Goal: Download file/media

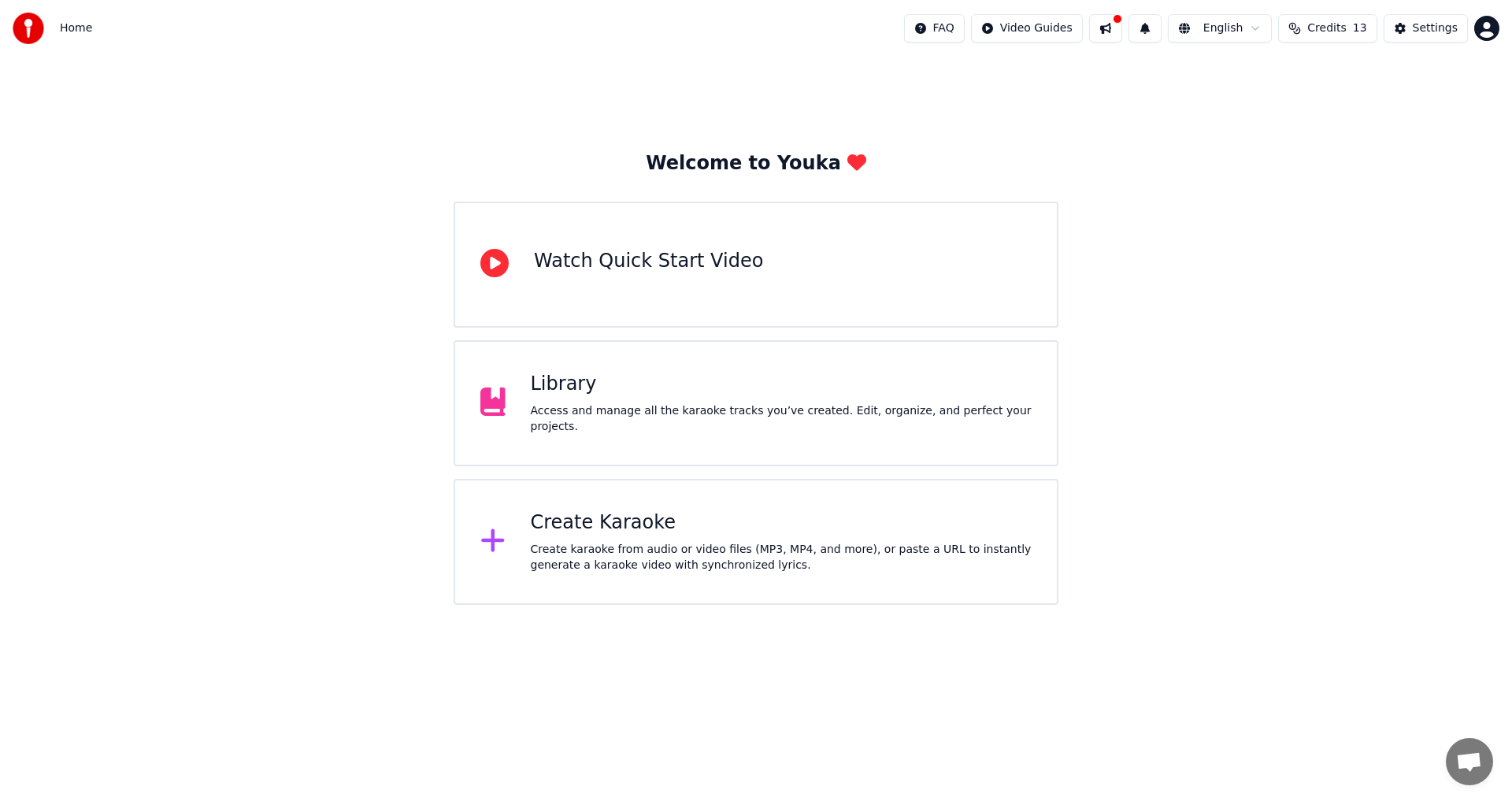
click at [1241, 27] on html "Home FAQ Video Guides English Credits 13 Settings Welcome to Youka Watch Quick …" at bounding box center [756, 302] width 1512 height 604
click at [829, 109] on html "Home FAQ Video Guides English Credits 13 Settings Welcome to Youka Watch Quick …" at bounding box center [756, 302] width 1512 height 604
click at [73, 26] on span "Home" at bounding box center [76, 28] width 33 height 16
click at [36, 21] on img at bounding box center [28, 28] width 32 height 32
click at [662, 553] on div "Create karaoke from audio or video files (MP3, MP4, and more), or paste a URL t…" at bounding box center [782, 558] width 502 height 32
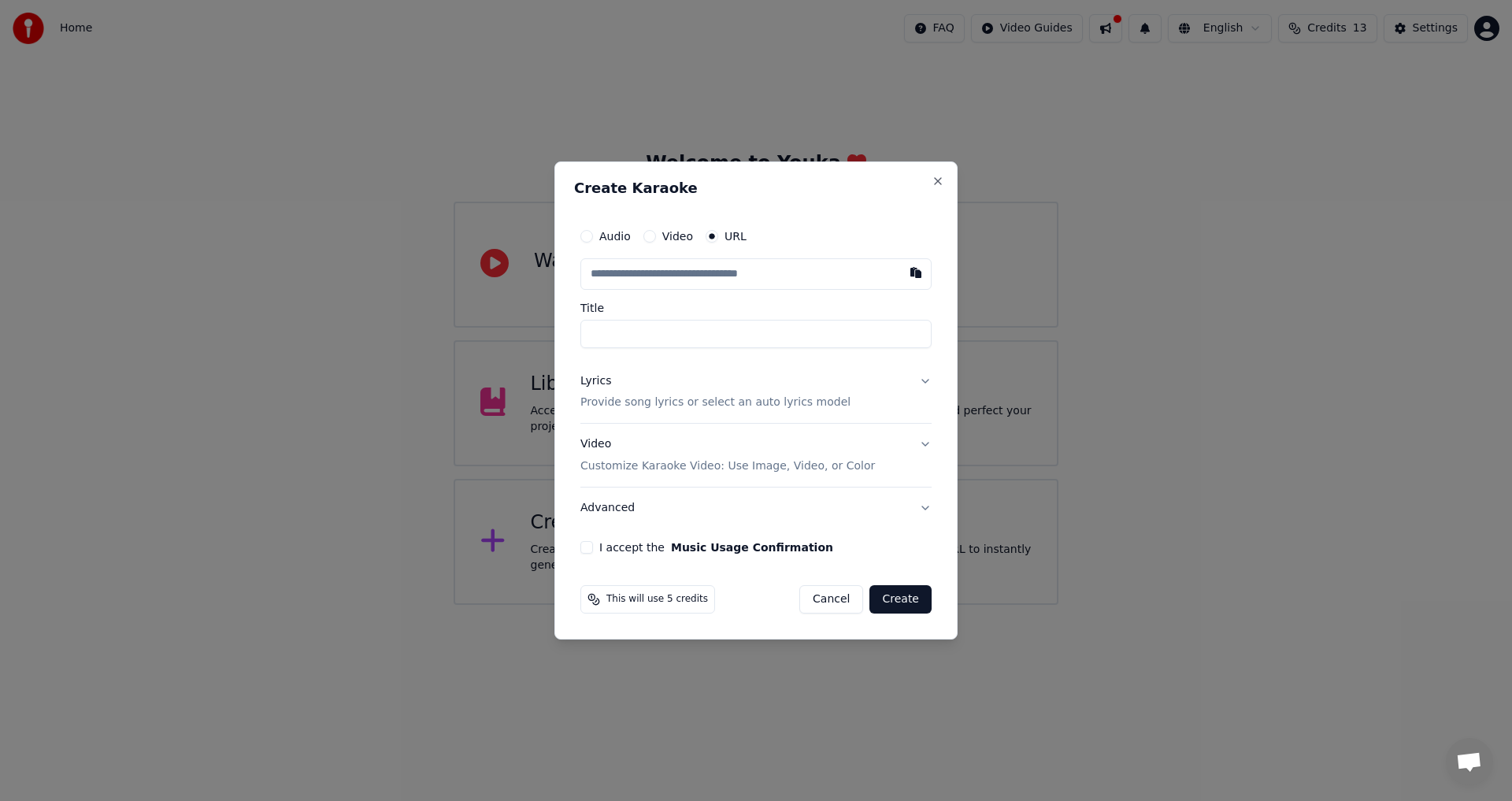
click at [931, 182] on h2 "Create Karaoke" at bounding box center [756, 188] width 363 height 14
click at [951, 176] on div "Create Karaoke Audio Video URL Title Lyrics Provide song lyrics or select an au…" at bounding box center [755, 400] width 403 height 479
click at [942, 186] on button "Close" at bounding box center [938, 181] width 12 height 12
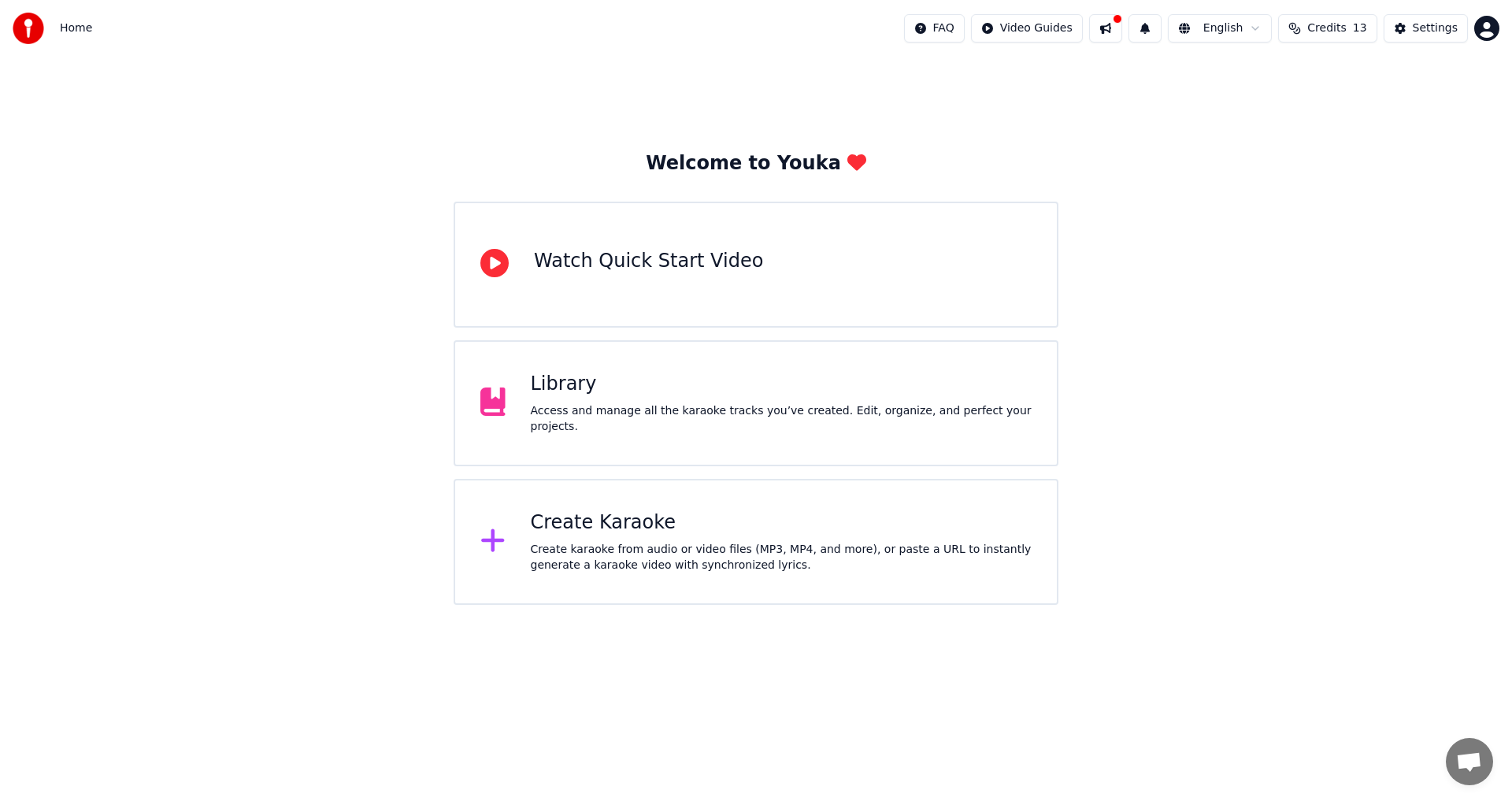
click at [549, 391] on div "Library" at bounding box center [782, 384] width 502 height 26
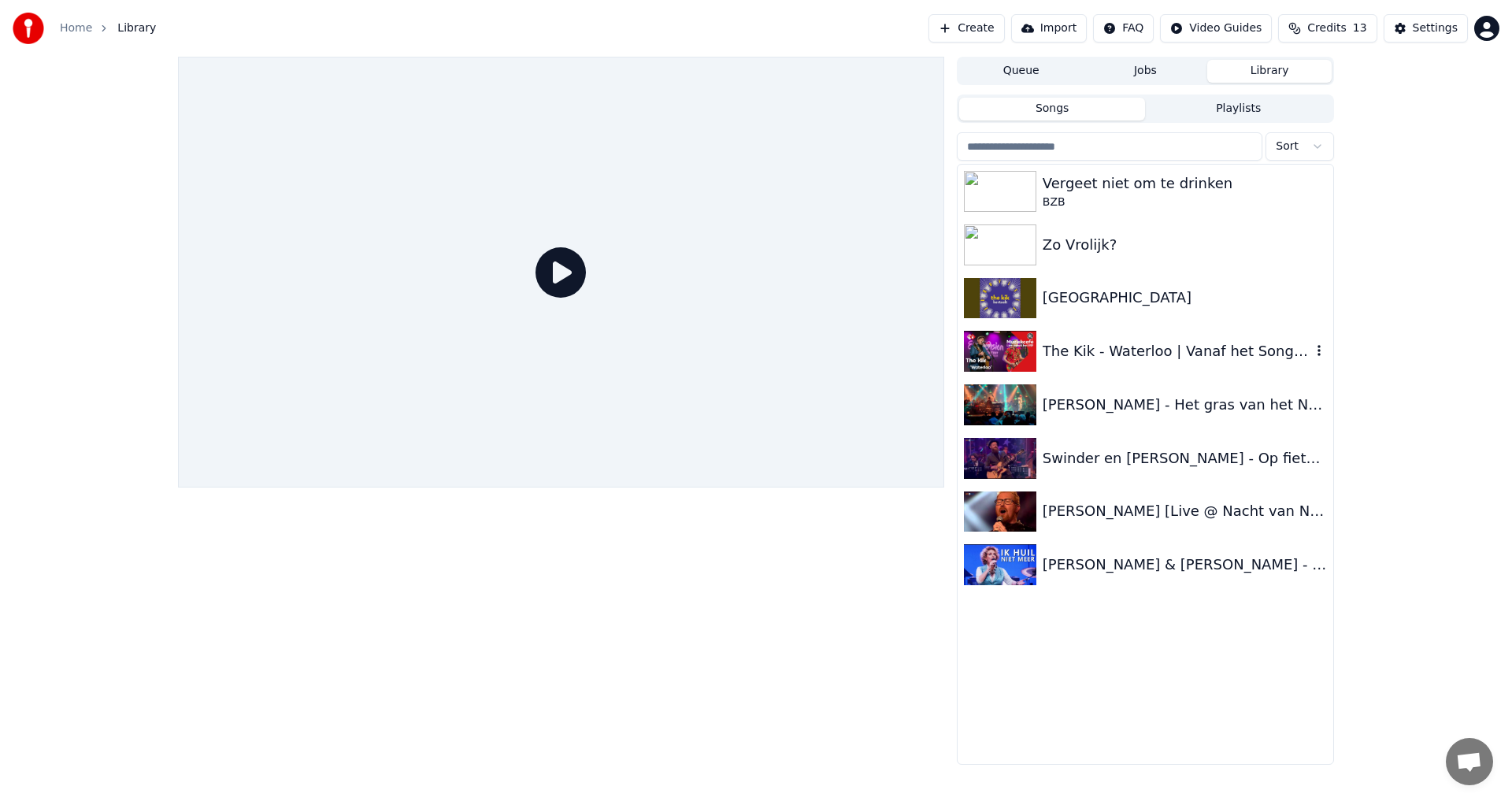
click at [1119, 348] on div "The Kik - Waterloo | Vanaf het Songfestival" at bounding box center [1177, 351] width 268 height 22
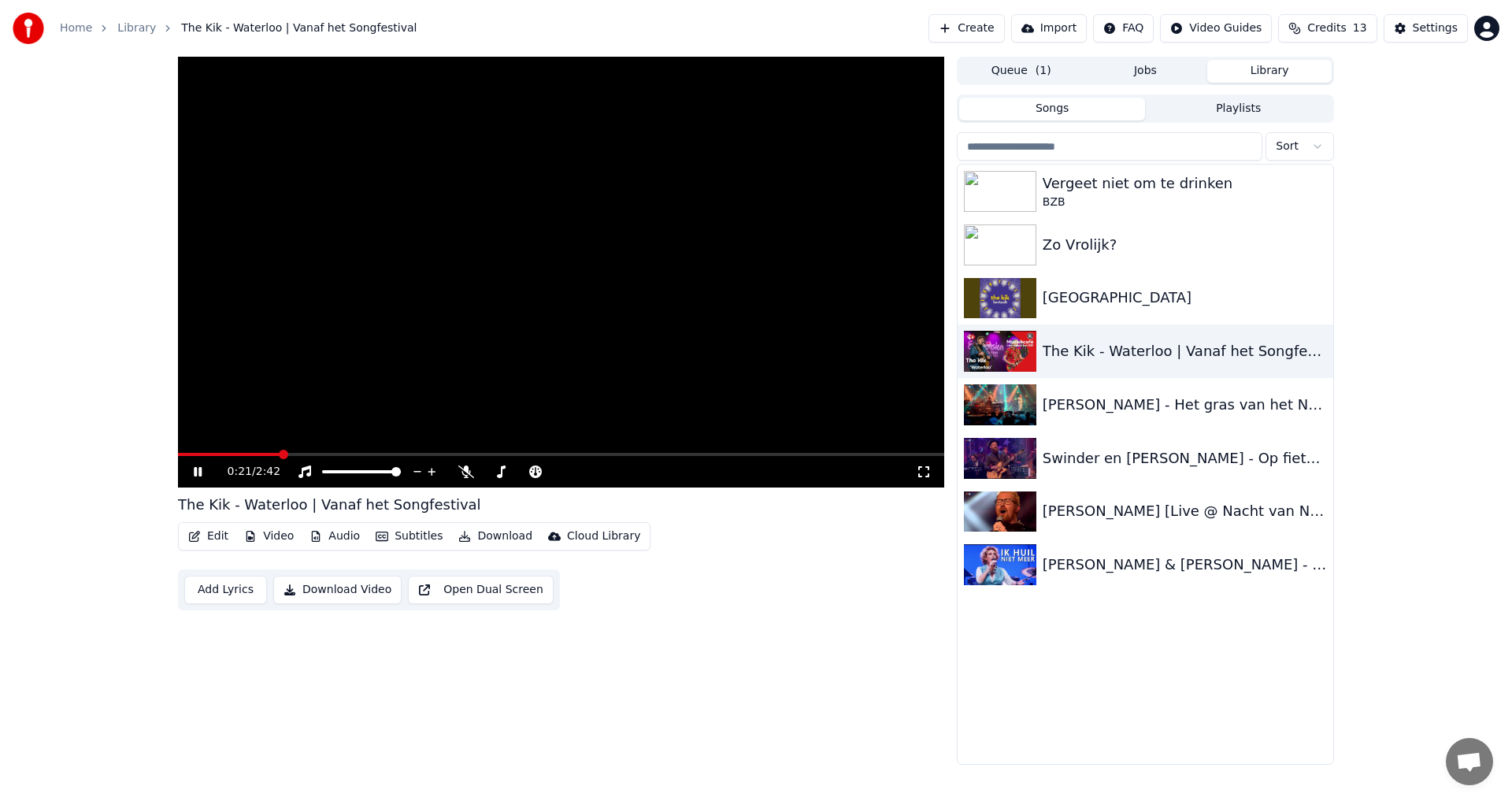
click at [461, 281] on video at bounding box center [561, 272] width 766 height 430
click at [854, 630] on div "0:21 / 2:42 The Kik - [GEOGRAPHIC_DATA] | Vanaf het Songfestival Edit Video Aud…" at bounding box center [561, 410] width 766 height 707
click at [971, 26] on button "Create" at bounding box center [966, 28] width 77 height 28
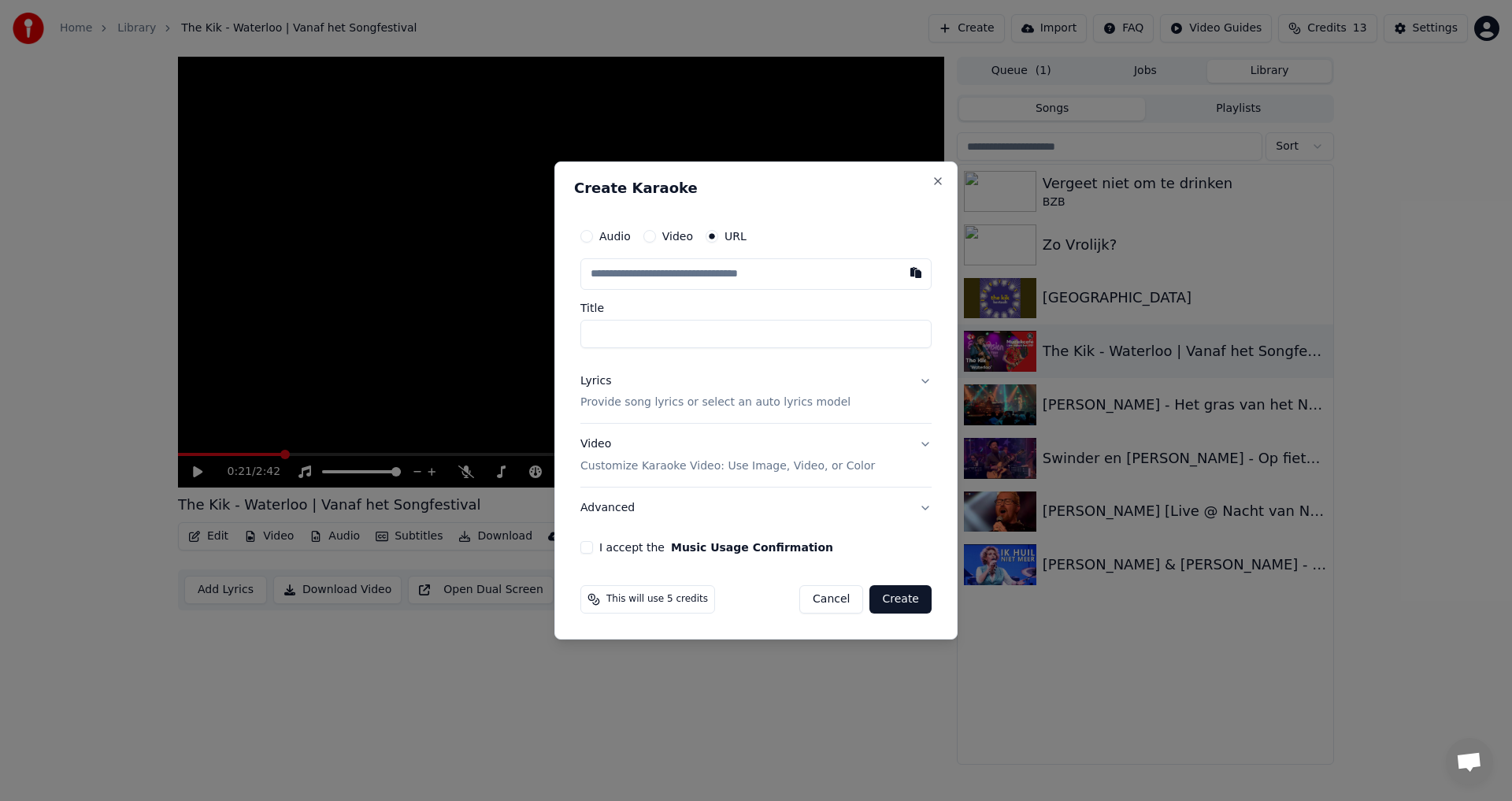
type input "**********"
click at [587, 550] on button "I accept the Music Usage Confirmation" at bounding box center [587, 547] width 12 height 12
click at [912, 600] on button "Create" at bounding box center [900, 599] width 63 height 28
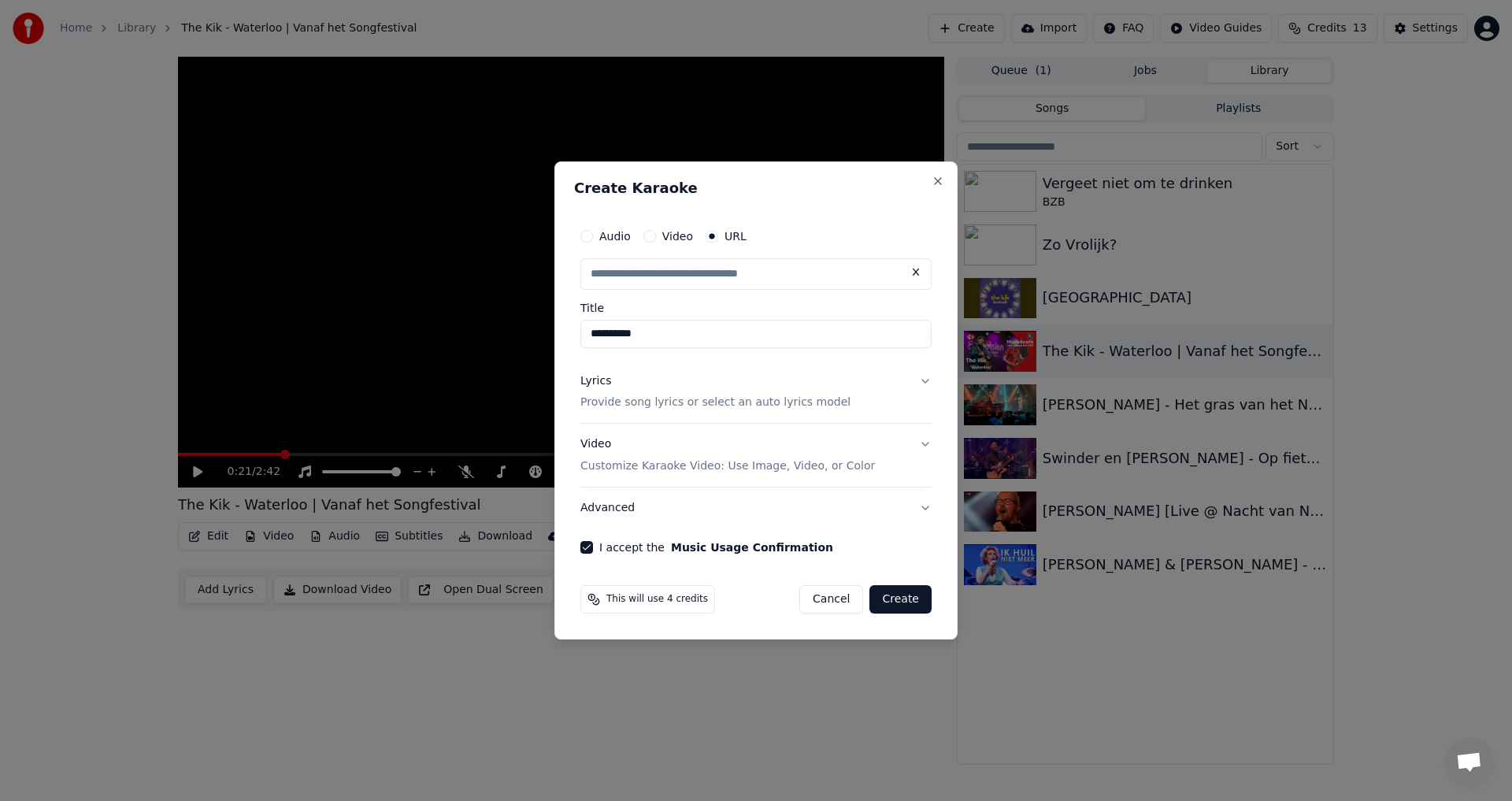
type input "**********"
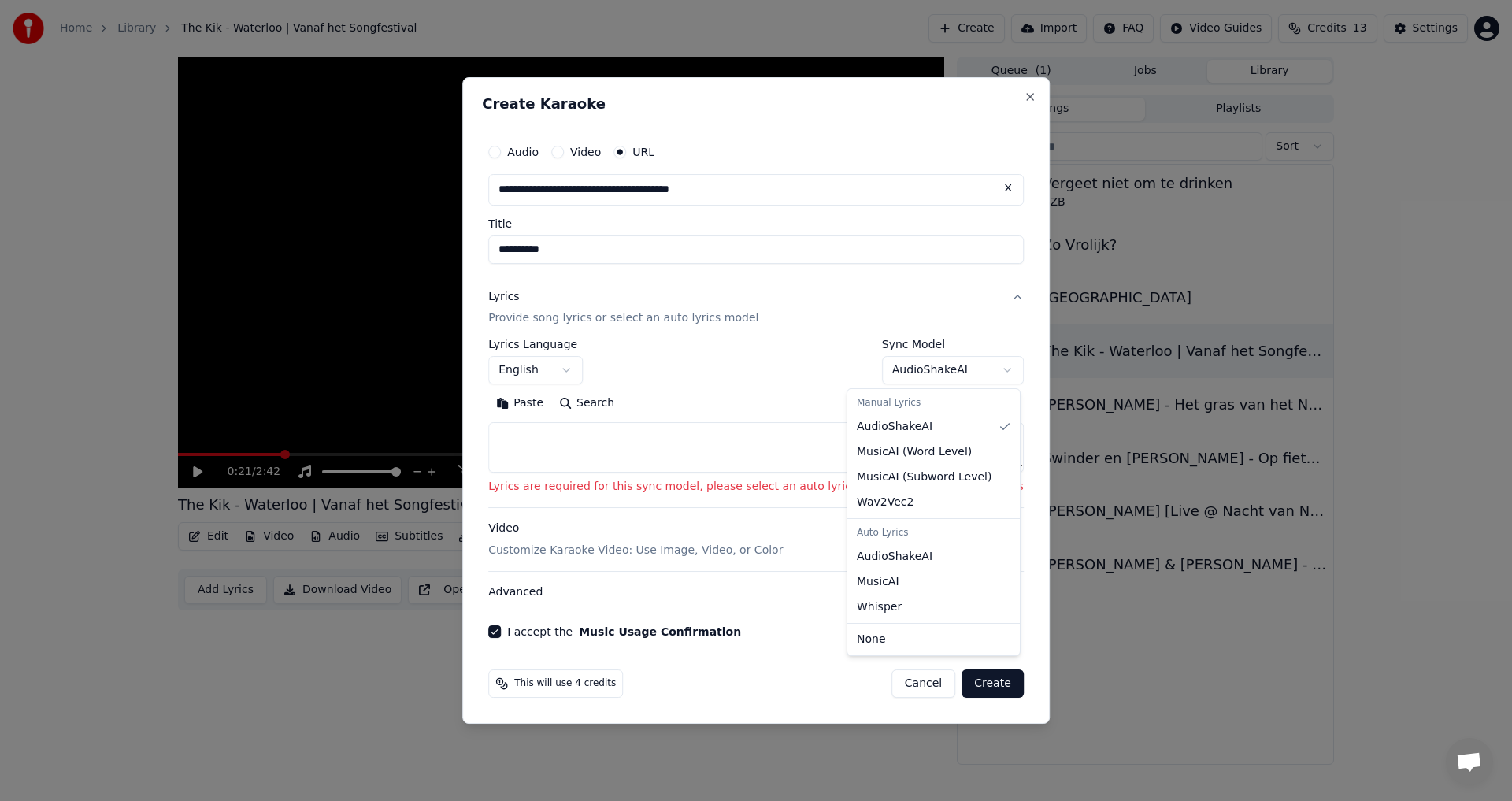
click at [940, 367] on body "**********" at bounding box center [756, 400] width 1512 height 801
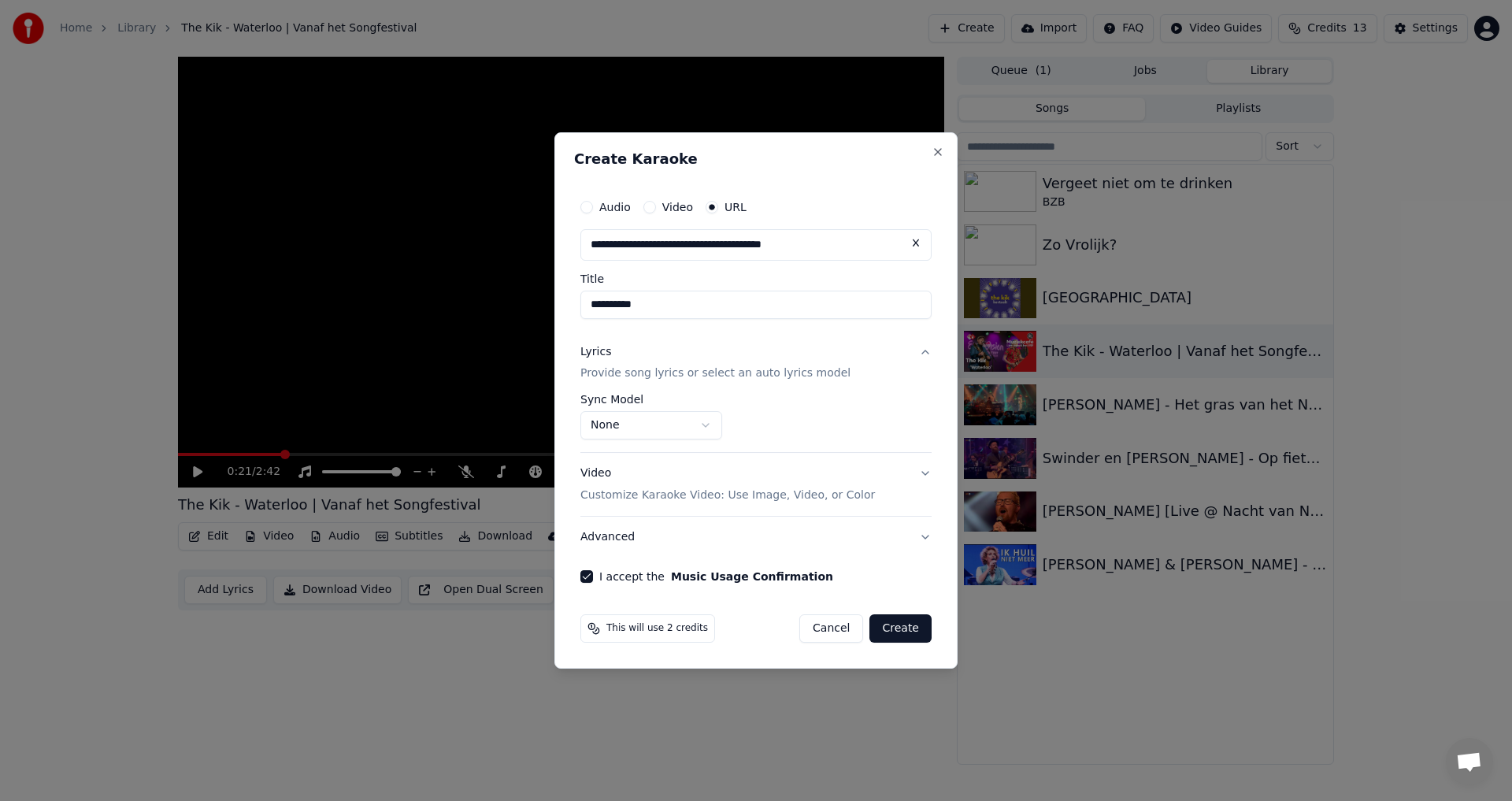
click at [898, 630] on button "Create" at bounding box center [900, 628] width 63 height 28
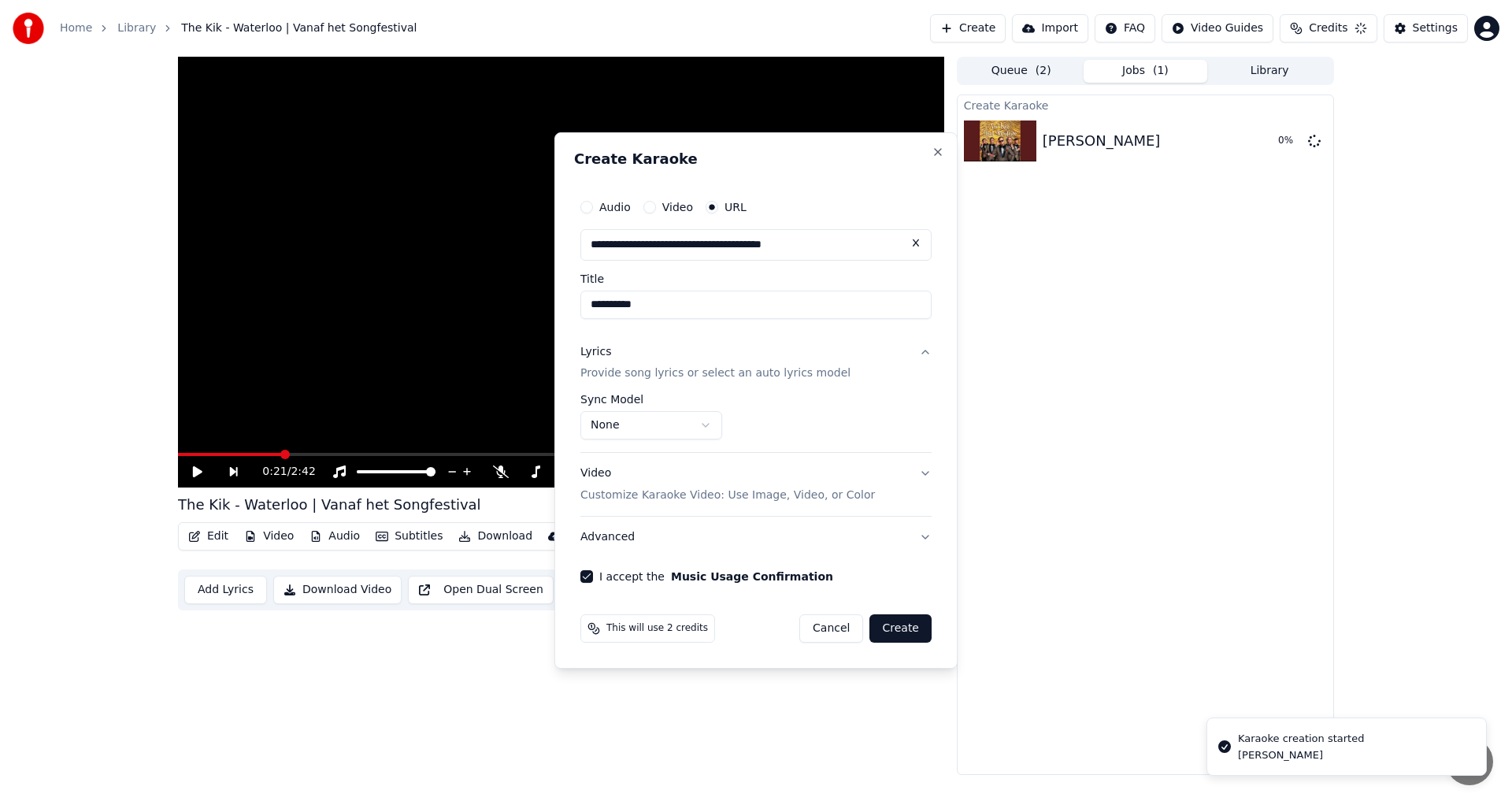
select select "**********"
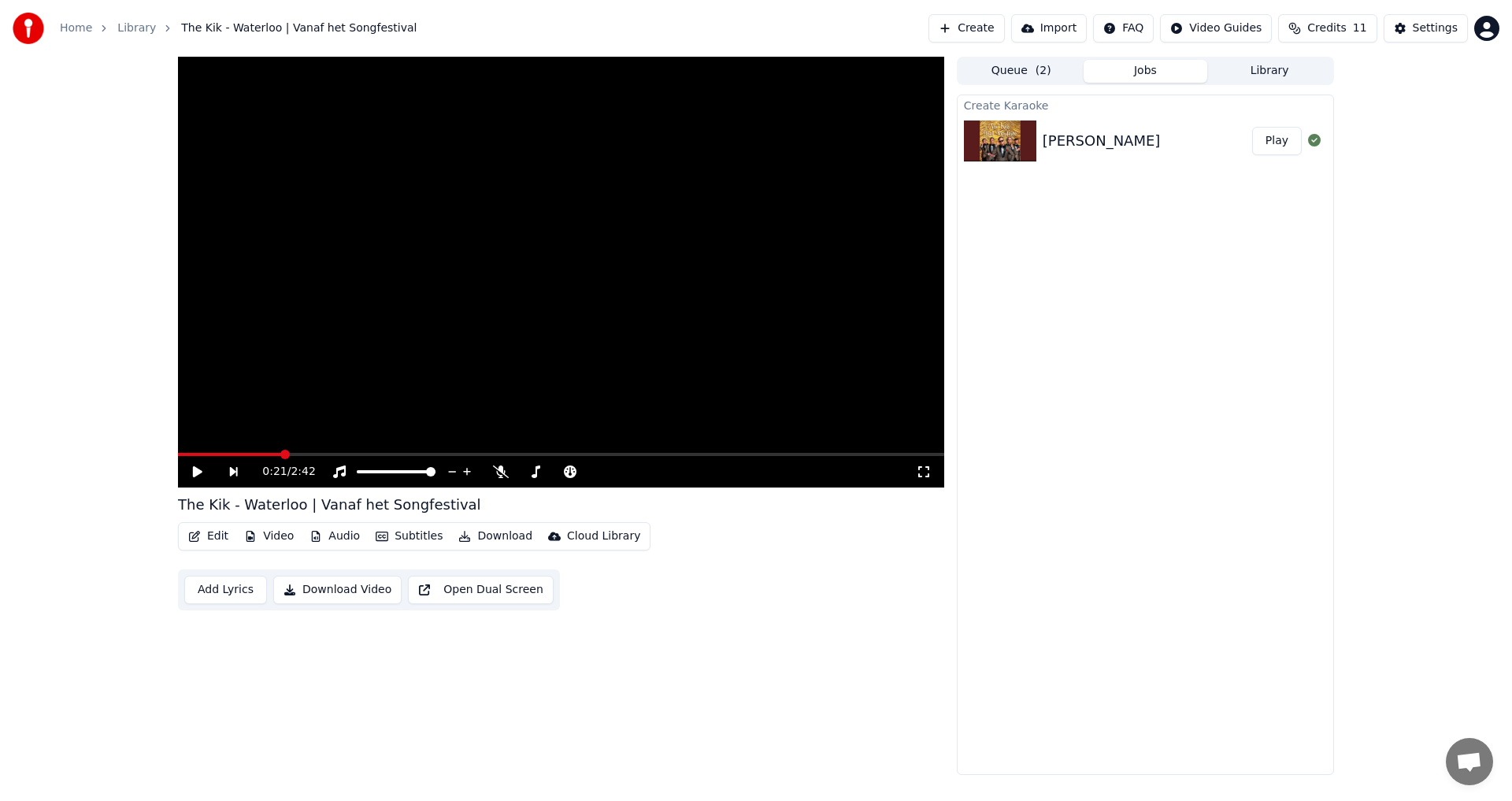
click at [1102, 143] on div "[PERSON_NAME]" at bounding box center [1102, 140] width 118 height 22
click at [1281, 145] on button "Play" at bounding box center [1276, 141] width 49 height 28
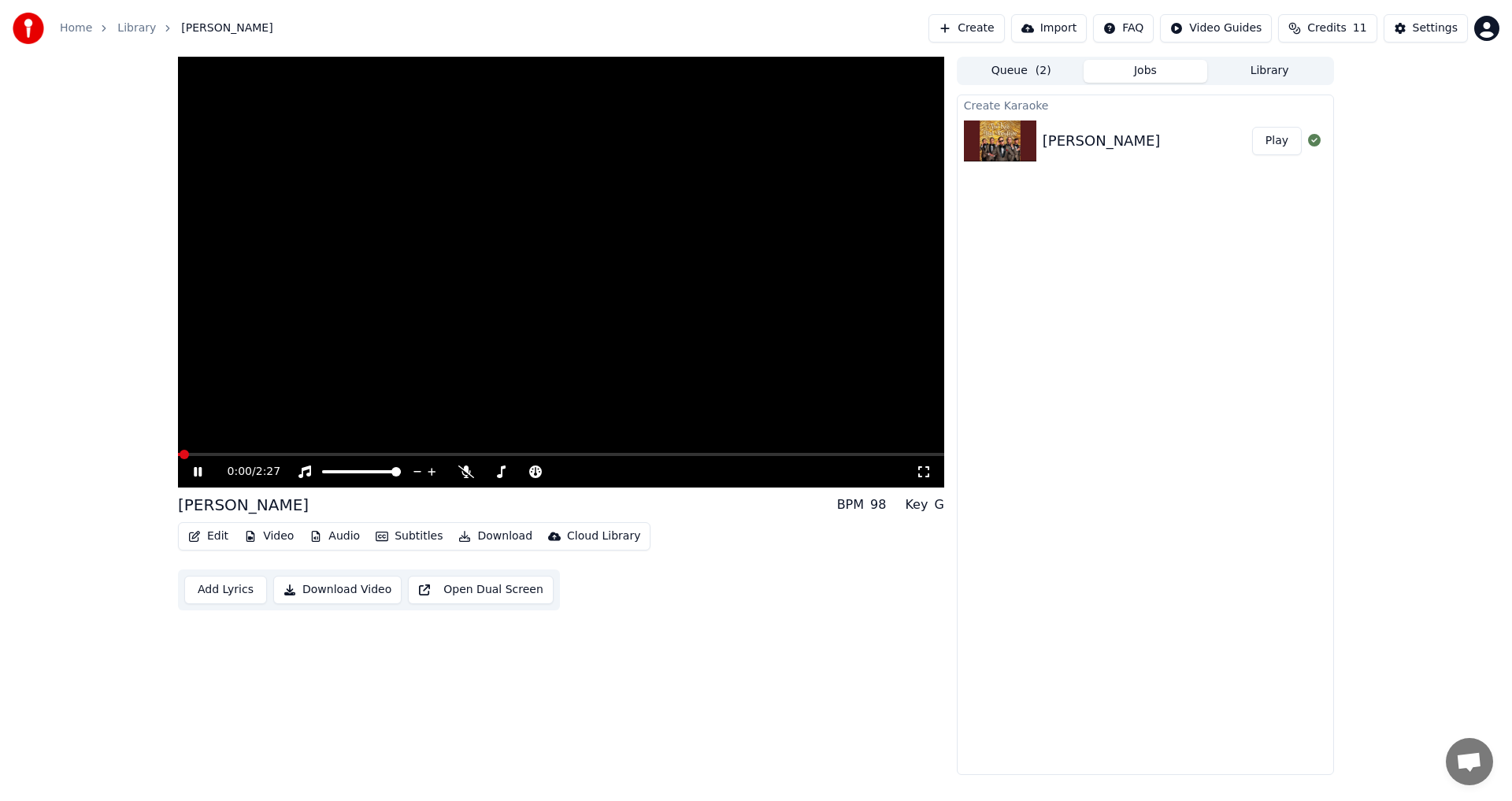
click at [505, 538] on button "Download" at bounding box center [495, 535] width 86 height 22
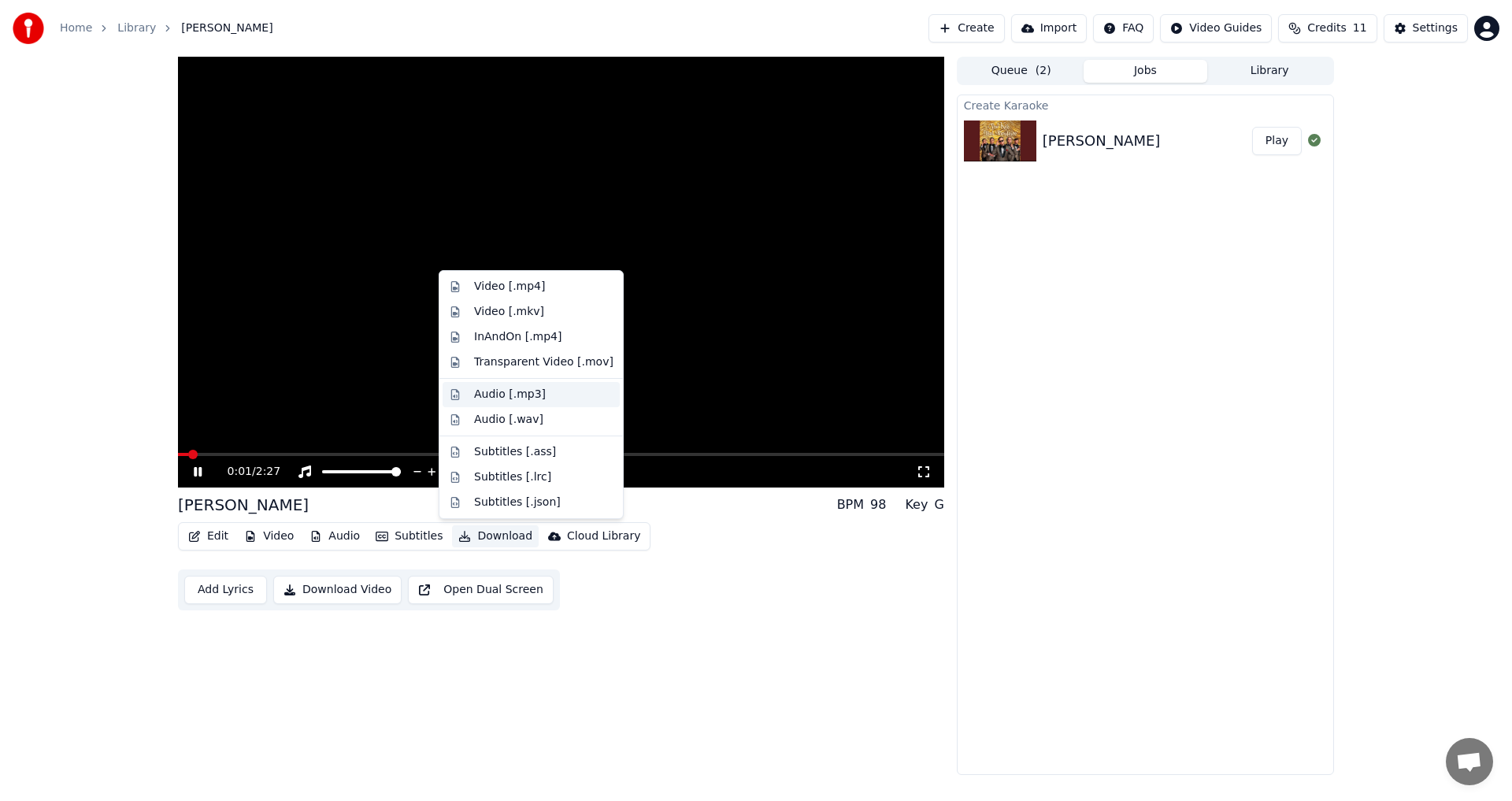
click at [534, 394] on div "Audio [.mp3]" at bounding box center [509, 394] width 71 height 16
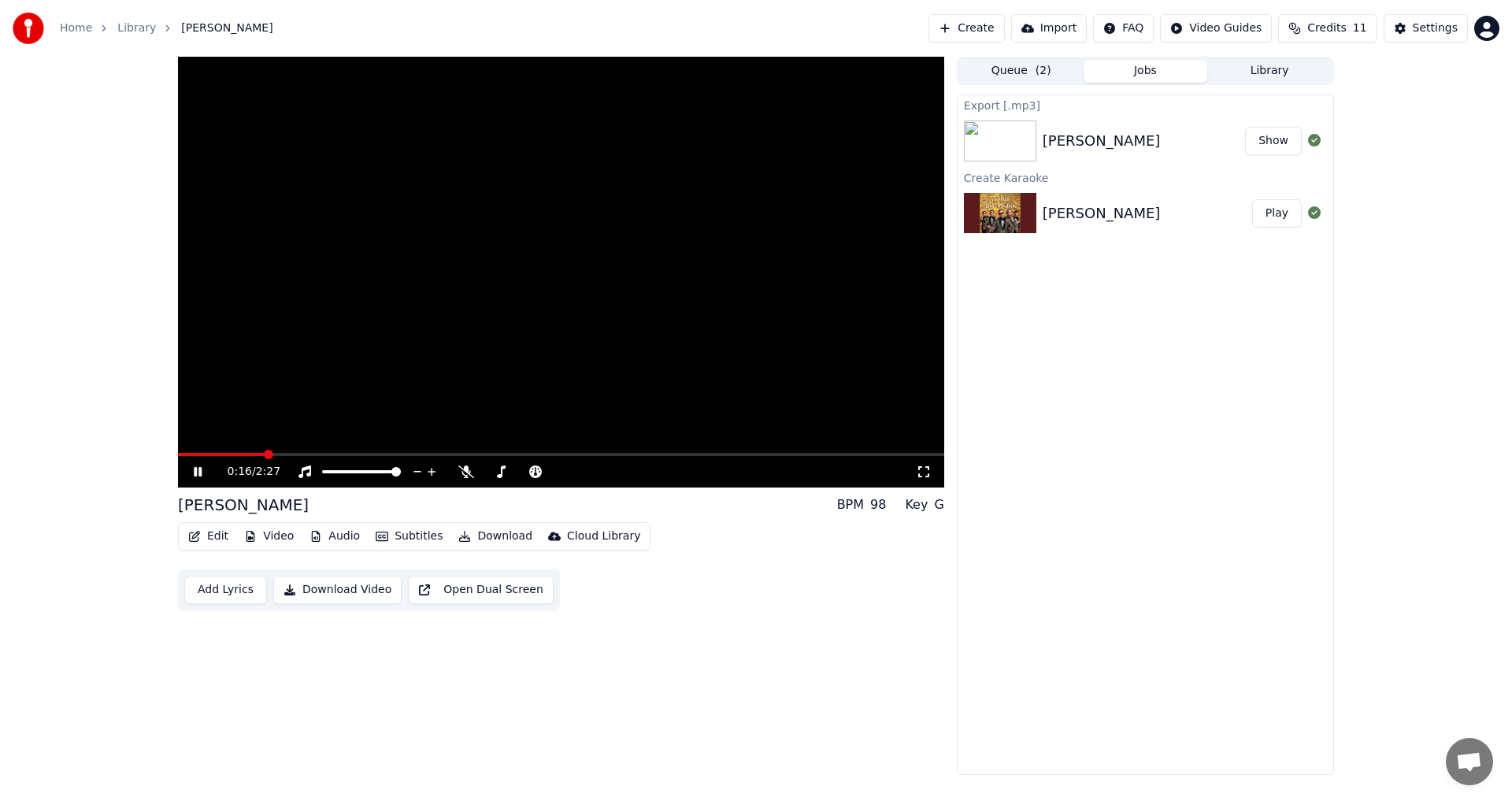
click at [1181, 146] on div "[PERSON_NAME]" at bounding box center [1143, 140] width 202 height 22
click at [1285, 142] on button "Show" at bounding box center [1273, 141] width 56 height 28
